Goal: Information Seeking & Learning: Learn about a topic

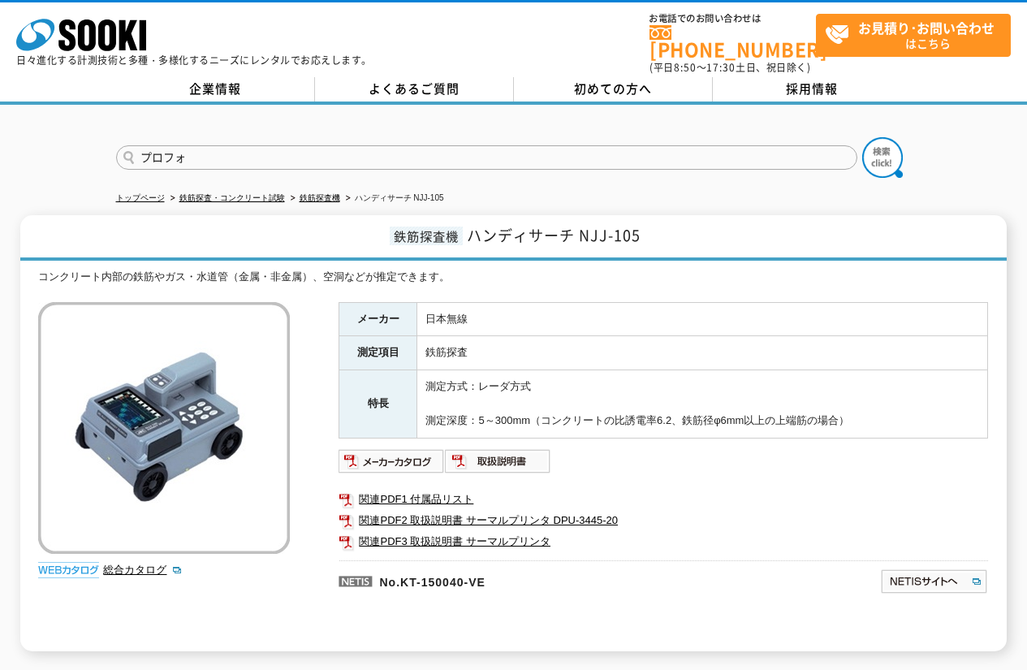
type input "プロフォ"
click at [862, 137] on button at bounding box center [882, 157] width 41 height 41
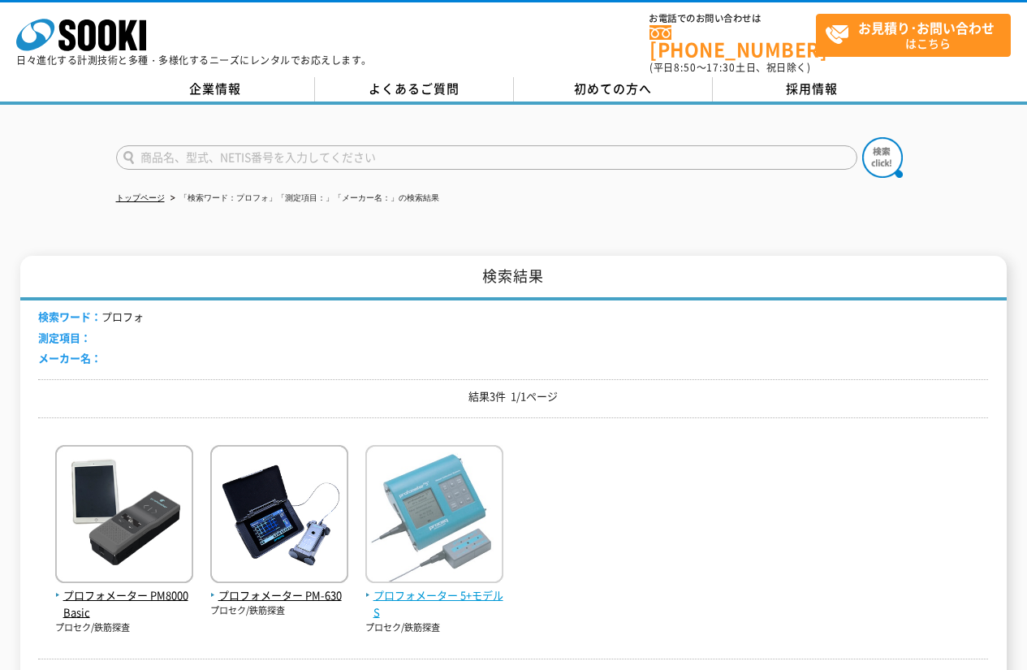
click at [429, 536] on img at bounding box center [434, 516] width 138 height 142
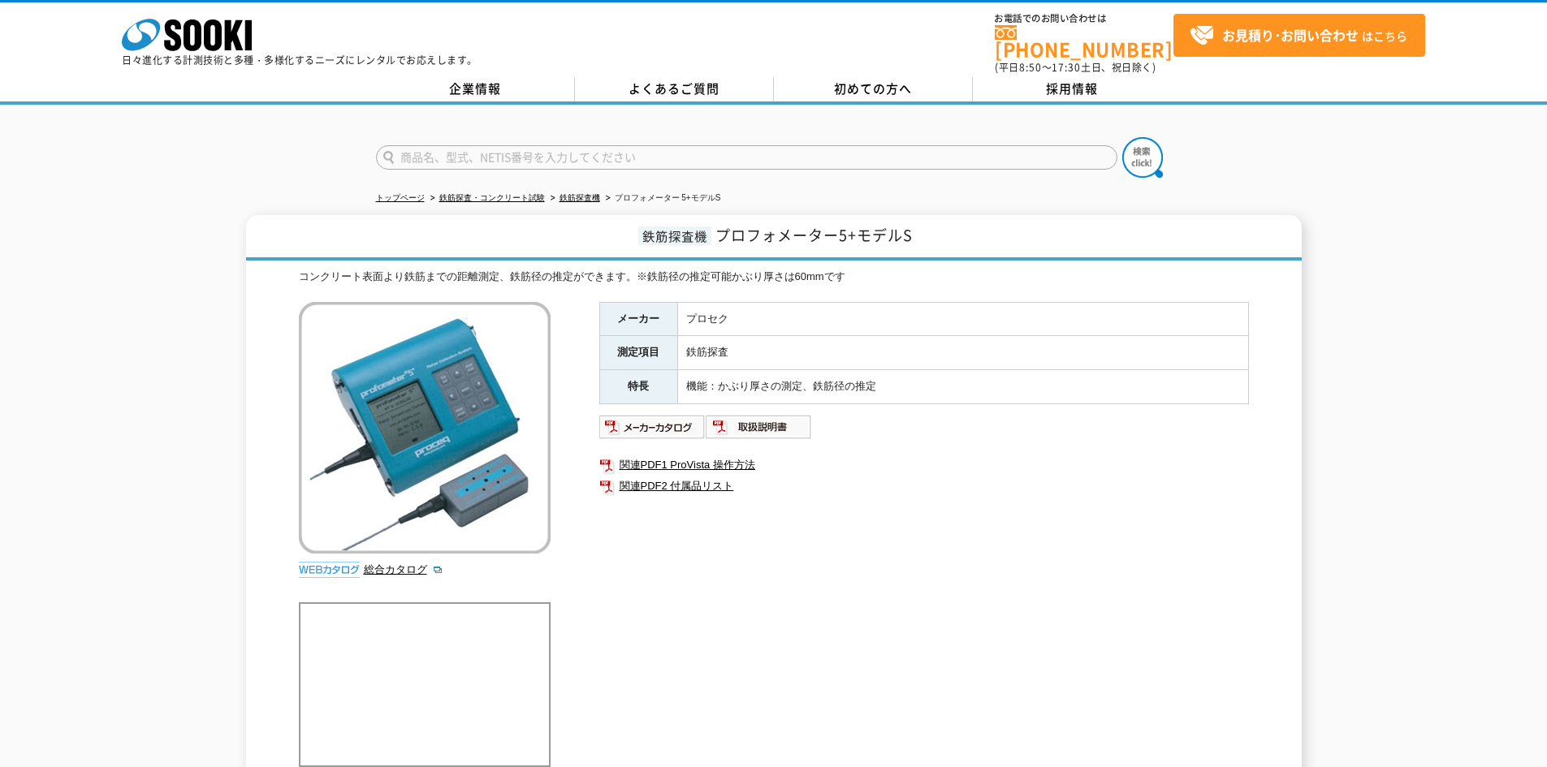
click at [625, 145] on input "text" at bounding box center [746, 157] width 741 height 24
type input "フェロスキャン"
click at [1122, 137] on button at bounding box center [1142, 157] width 41 height 41
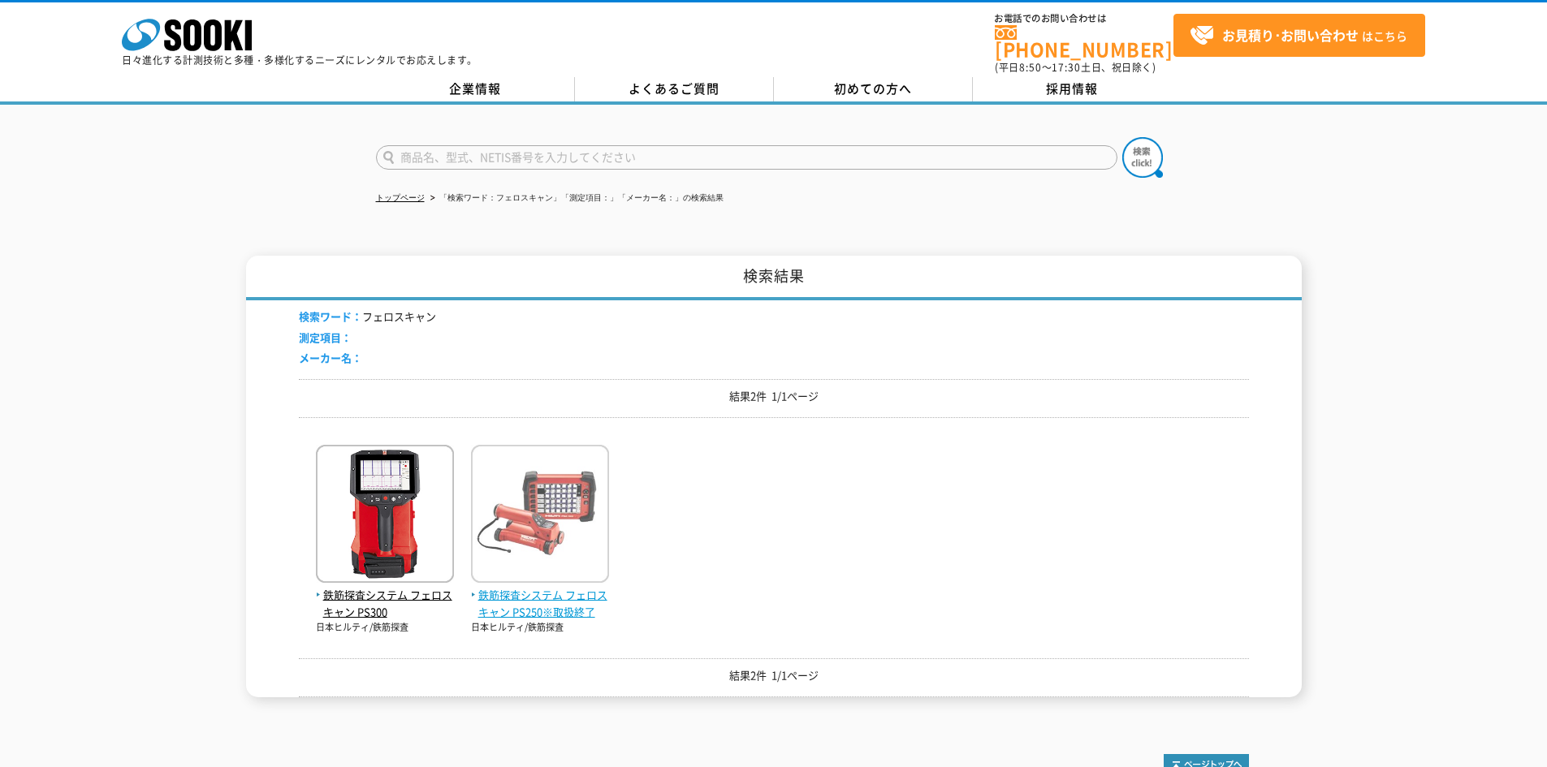
click at [554, 526] on img at bounding box center [540, 516] width 138 height 142
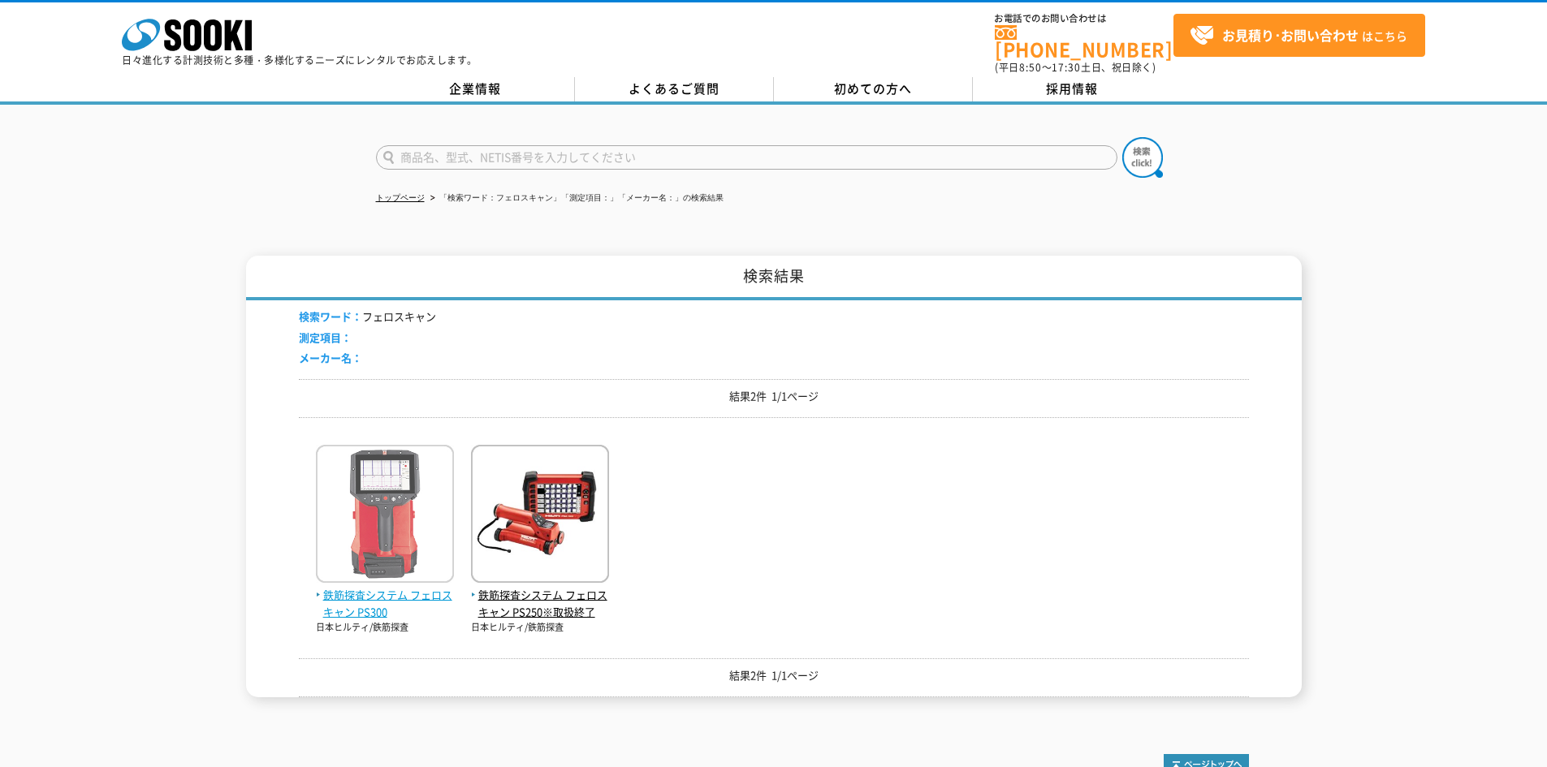
click at [358, 469] on img at bounding box center [385, 516] width 138 height 142
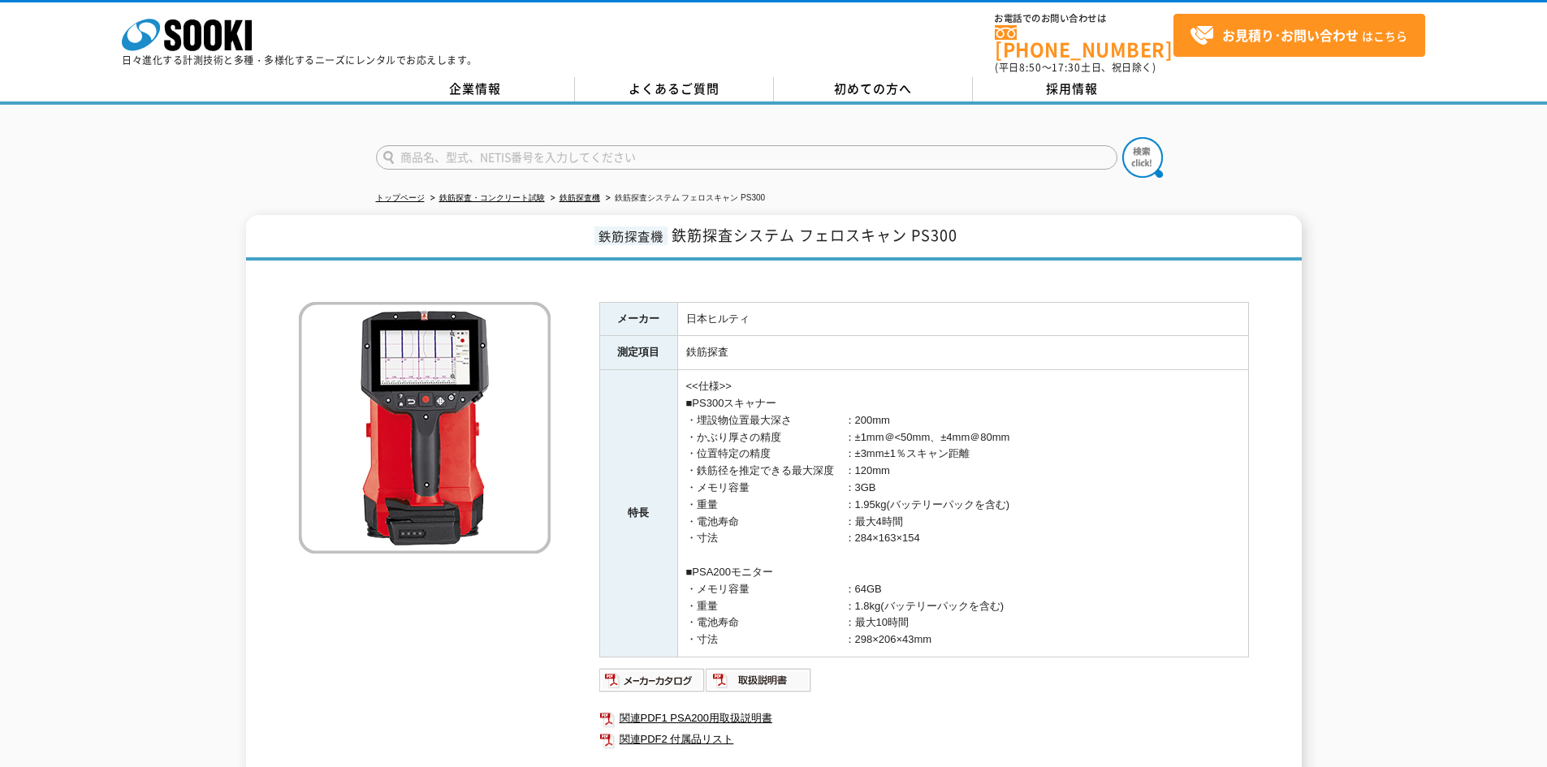
click at [794, 225] on span "鉄筋探査システム フェロスキャン PS300" at bounding box center [814, 235] width 286 height 22
drag, startPoint x: 962, startPoint y: 225, endPoint x: 909, endPoint y: 221, distance: 52.9
click at [909, 221] on h1 "鉄筋探査機 鉄筋探査システム フェロスキャン PS300" at bounding box center [773, 237] width 1055 height 45
copy span "PS300"
